Goal: Transaction & Acquisition: Download file/media

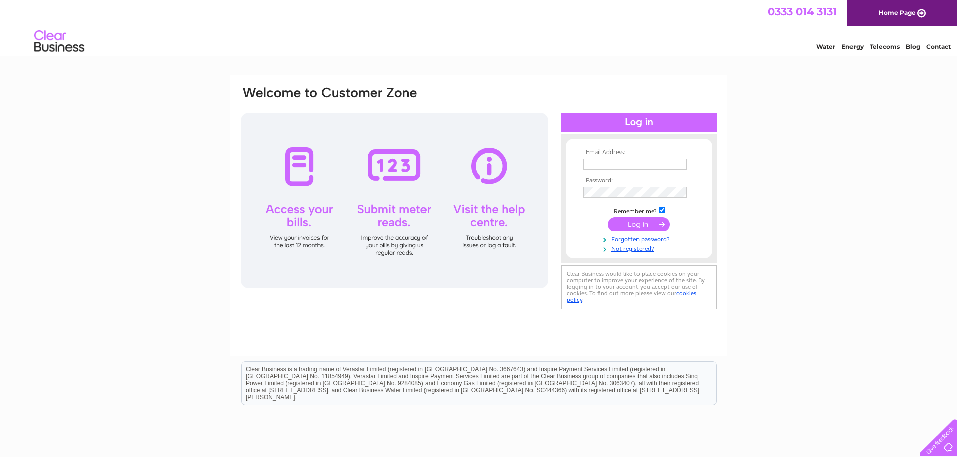
type input "[EMAIL_ADDRESS][DOMAIN_NAME]"
click at [630, 227] on input "submit" at bounding box center [639, 224] width 62 height 14
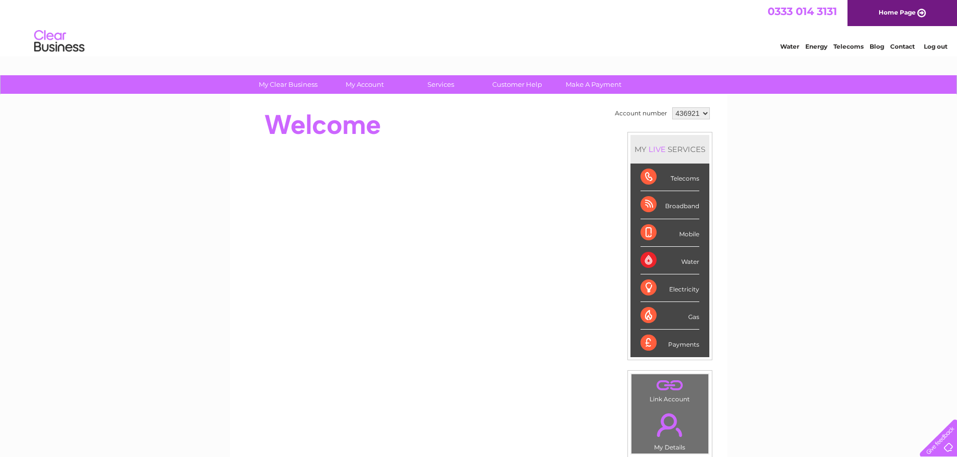
click at [661, 287] on div "Electricity" at bounding box center [669, 289] width 59 height 28
click at [650, 291] on div "Electricity" at bounding box center [669, 289] width 59 height 28
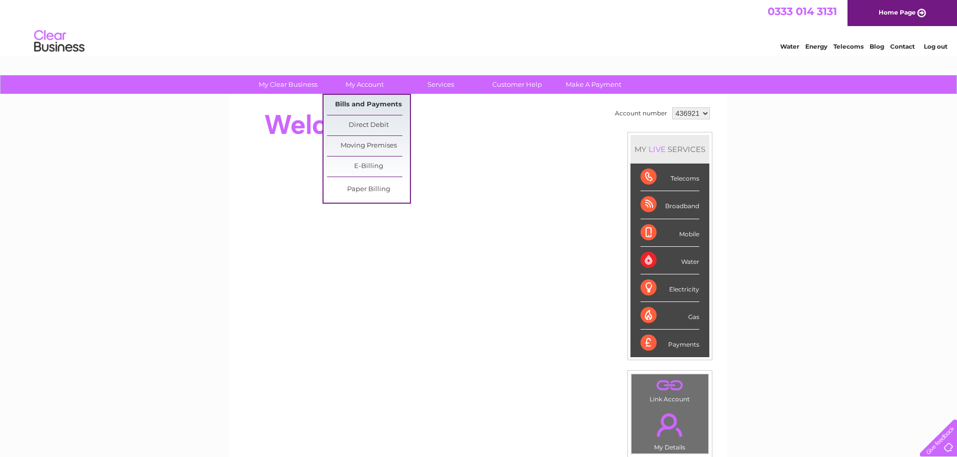
click at [375, 105] on link "Bills and Payments" at bounding box center [368, 105] width 83 height 20
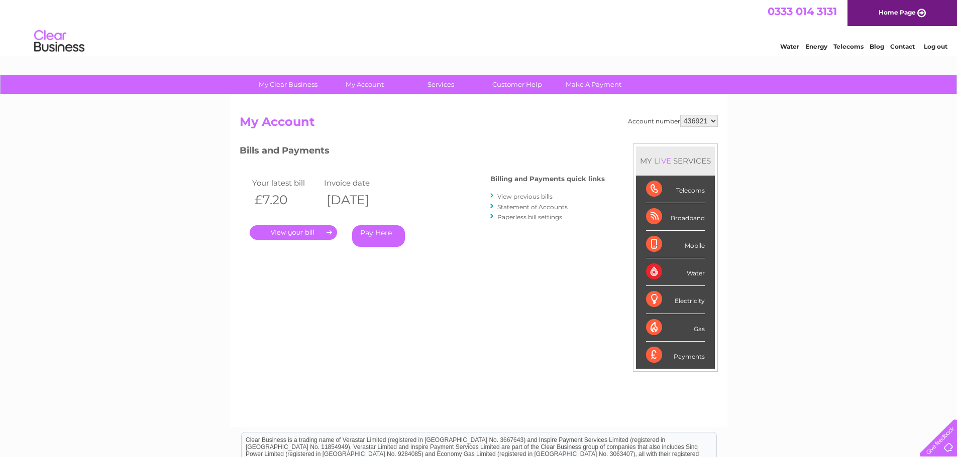
click at [517, 198] on link "View previous bills" at bounding box center [524, 197] width 55 height 8
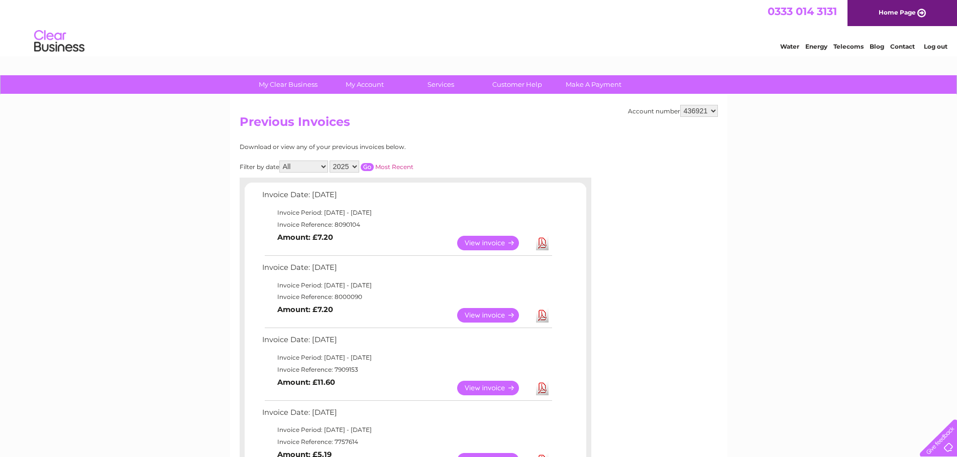
click at [543, 244] on link "Download" at bounding box center [542, 243] width 13 height 15
click at [713, 111] on select "436921 449799" at bounding box center [699, 111] width 38 height 12
select select "449799"
click at [680, 105] on select "436921 449799" at bounding box center [699, 111] width 38 height 12
click at [540, 246] on link "Download" at bounding box center [542, 243] width 13 height 15
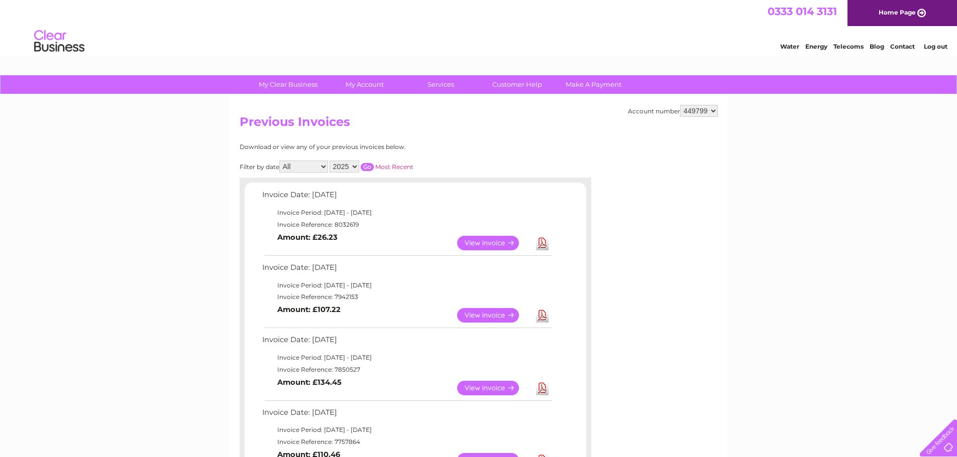
click at [712, 112] on select "436921 449799" at bounding box center [699, 111] width 38 height 12
select select "436921"
click at [680, 105] on select "436921 449799" at bounding box center [699, 111] width 38 height 12
click at [325, 168] on select "All January February March April May June July August September October Novembe…" at bounding box center [303, 167] width 49 height 12
select select "9"
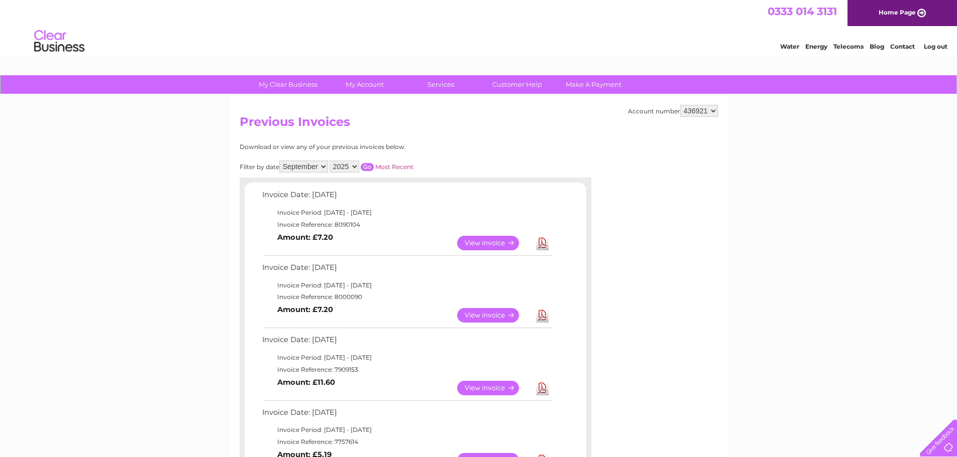
click at [280, 161] on select "All January February March April May June July August September October Novembe…" at bounding box center [303, 167] width 49 height 12
click at [370, 168] on input "button" at bounding box center [367, 167] width 13 height 8
